Goal: Check status: Check status

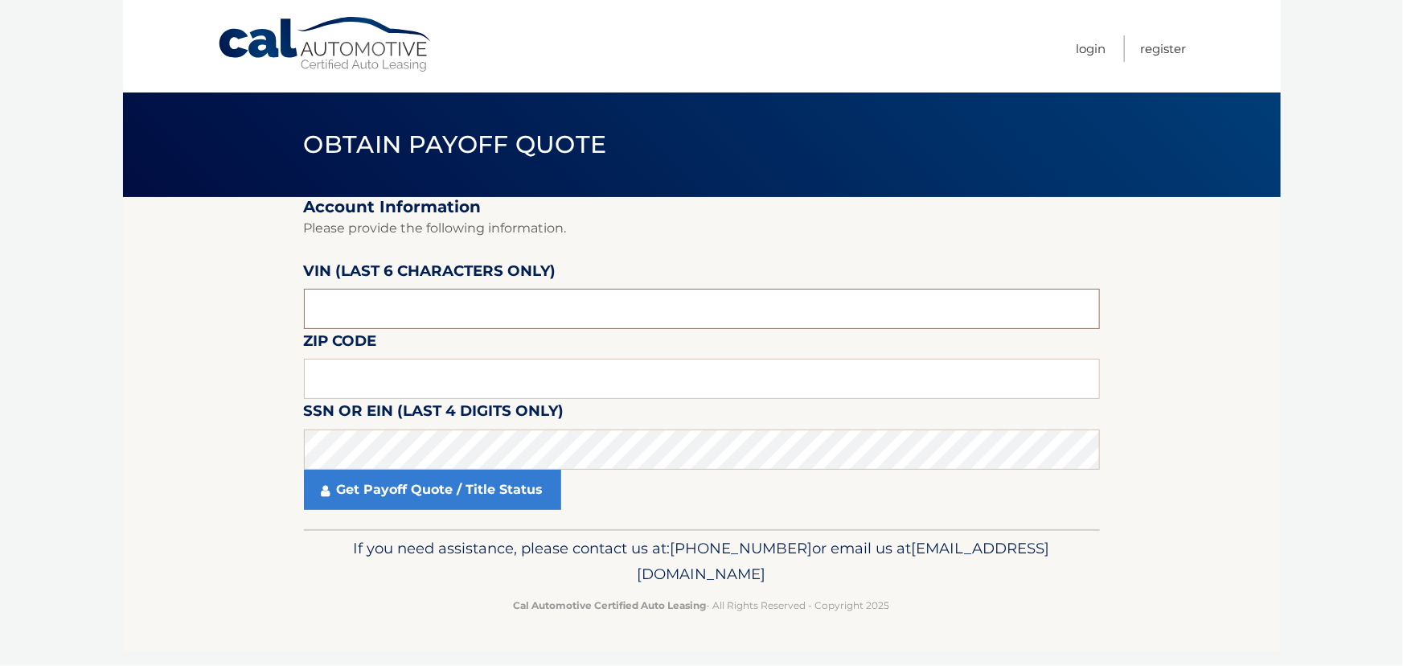
click at [353, 310] on input "text" at bounding box center [702, 309] width 796 height 40
type input "037451"
type input "11423"
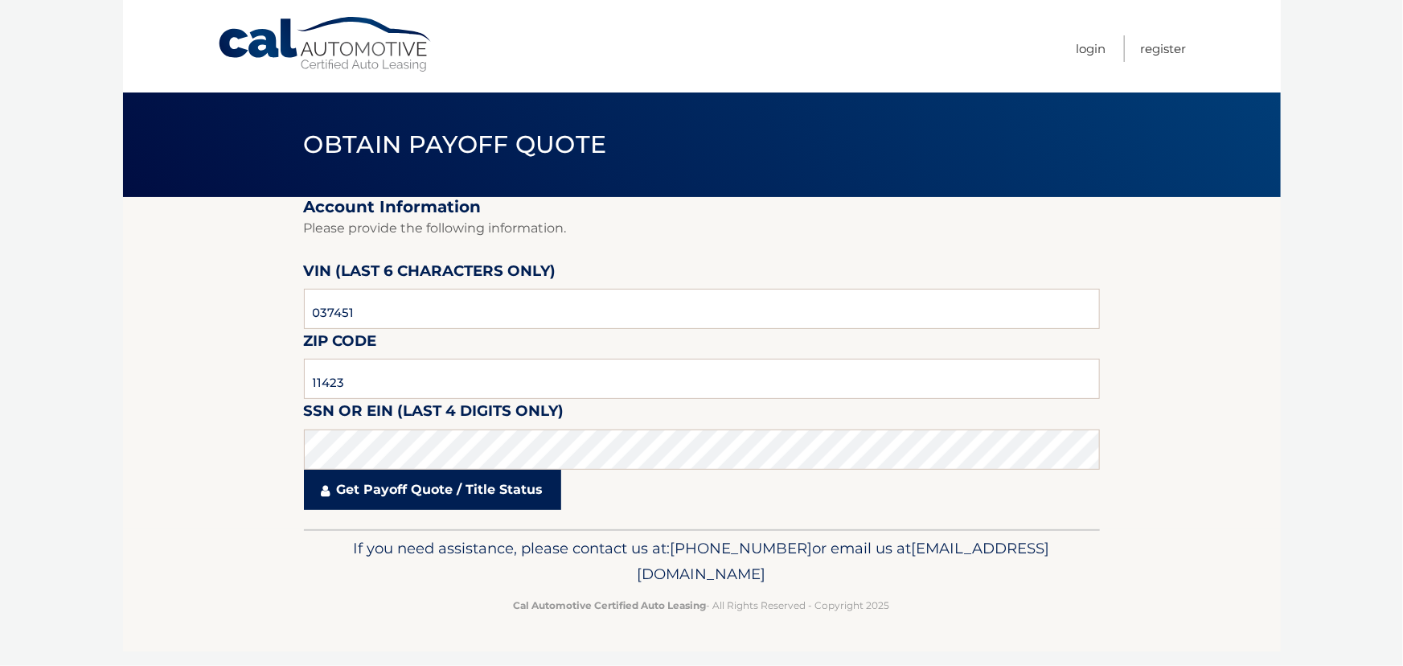
click at [465, 490] on link "Get Payoff Quote / Title Status" at bounding box center [432, 490] width 257 height 40
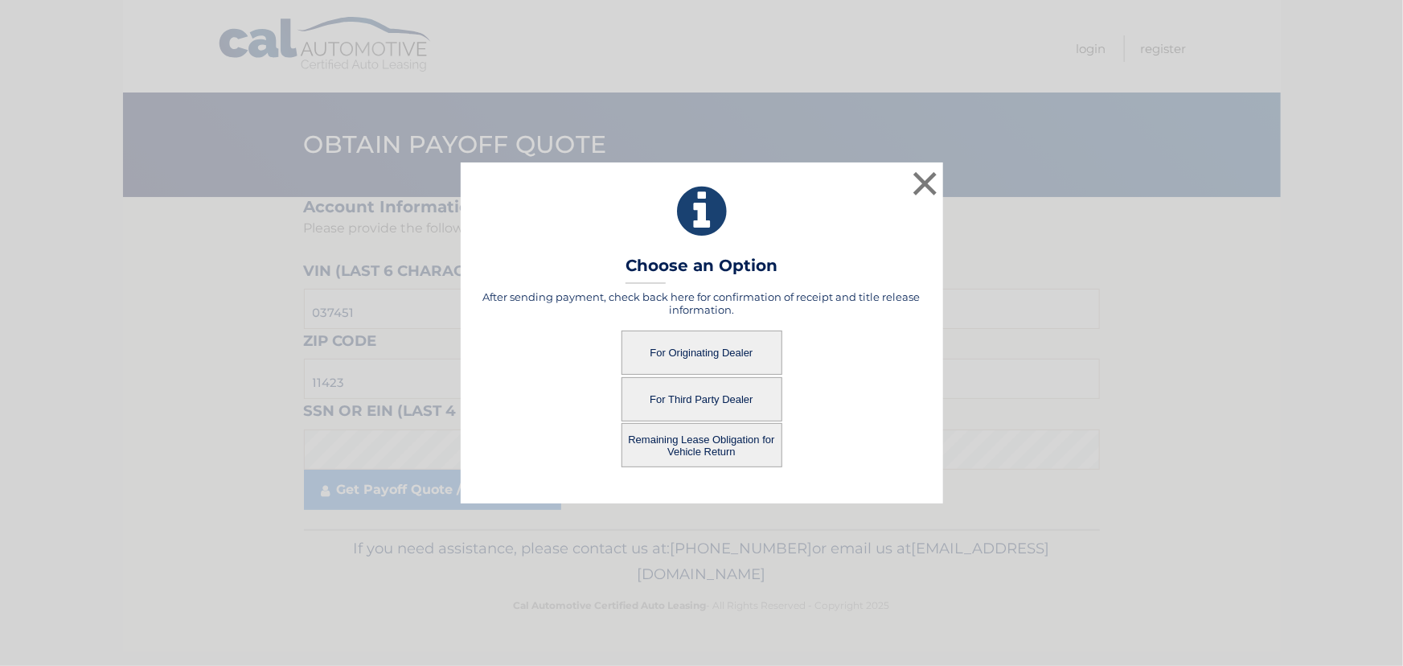
click at [676, 352] on button "For Originating Dealer" at bounding box center [702, 353] width 161 height 44
click at [728, 352] on button "For Originating Dealer" at bounding box center [702, 353] width 161 height 44
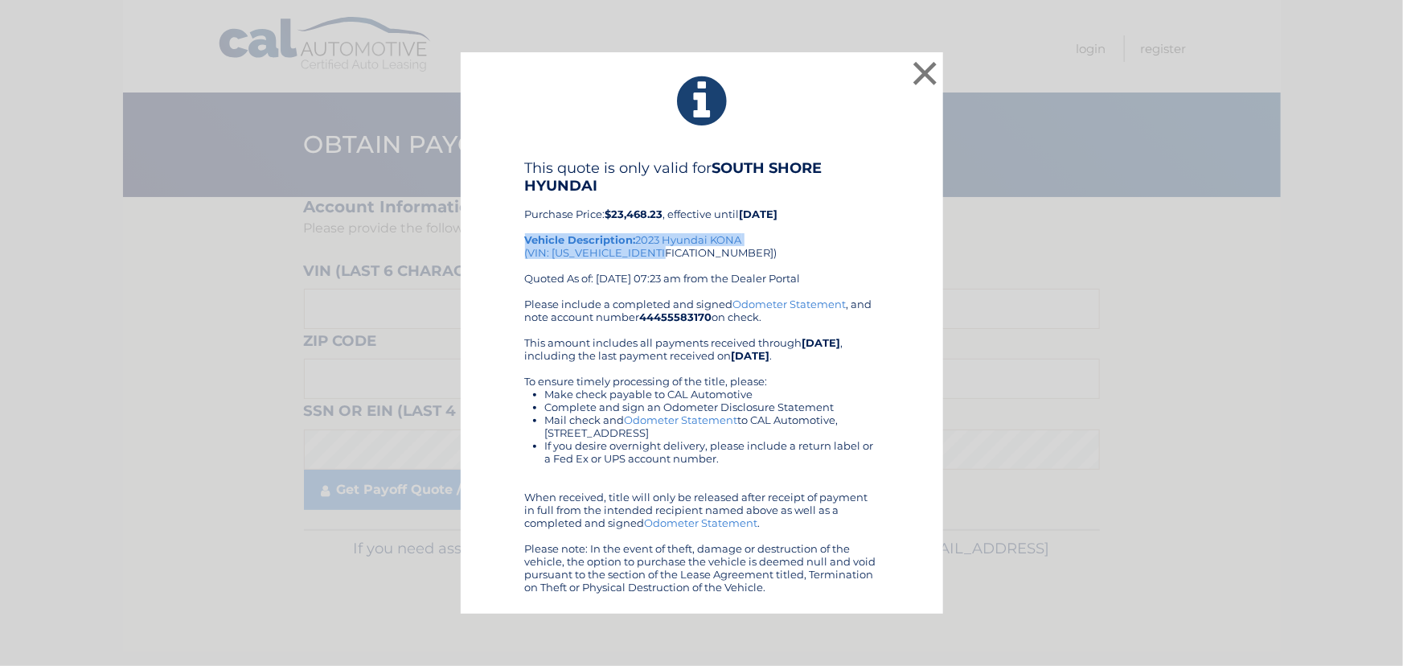
drag, startPoint x: 680, startPoint y: 254, endPoint x: 516, endPoint y: 241, distance: 163.8
click at [516, 241] on div "This quote is only valid for SOUTH SHORE HYUNDAI Purchase Price: $23,468.23 , e…" at bounding box center [702, 376] width 442 height 434
copy div "Vehicle Description: 2023 Hyundai KONA (VIN: KM8K3CAB7PU037451)"
drag, startPoint x: 918, startPoint y: 64, endPoint x: 905, endPoint y: 68, distance: 14.3
click at [920, 64] on button "×" at bounding box center [926, 73] width 32 height 32
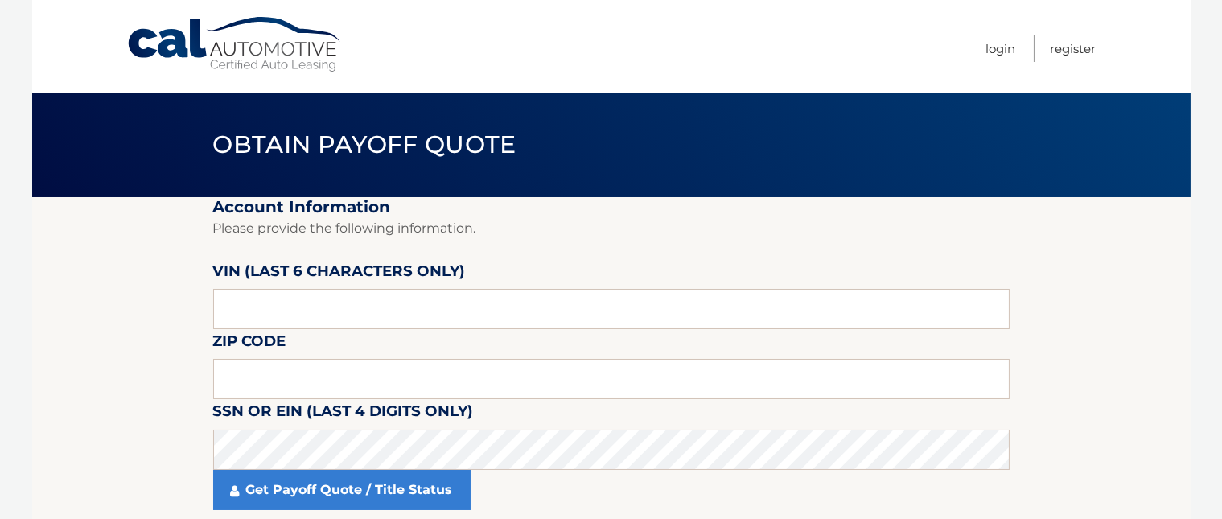
click at [153, 40] on link "Cal Automotive" at bounding box center [234, 44] width 217 height 57
